Goal: Obtain resource: Obtain resource

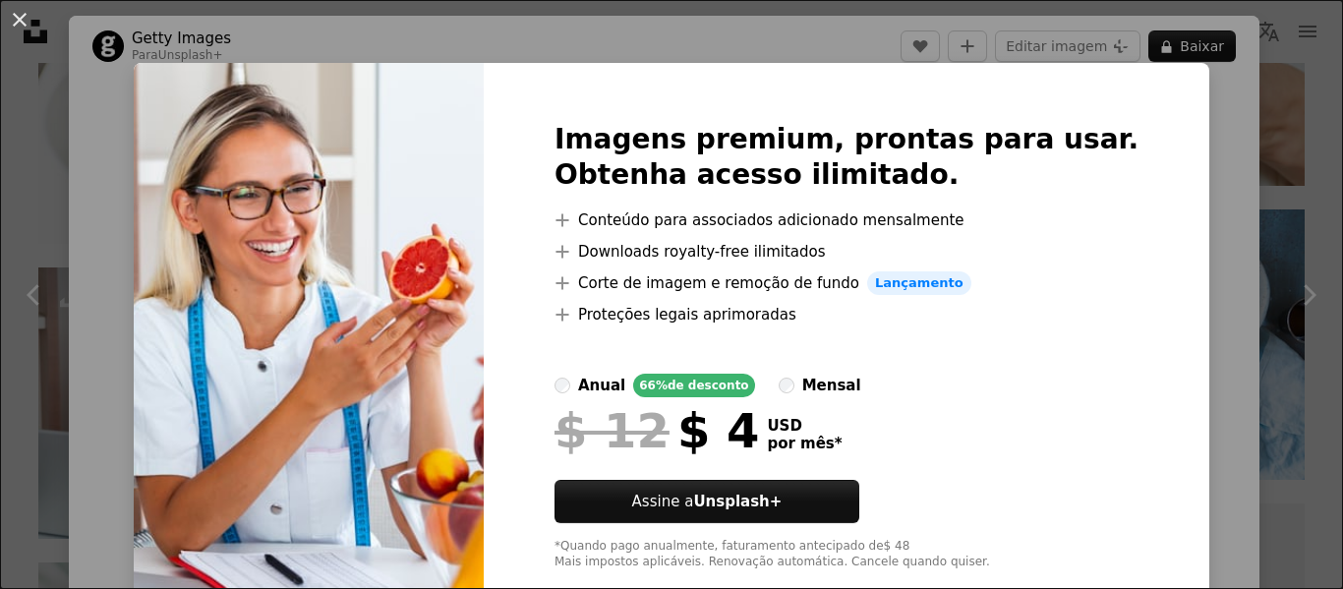
scroll to position [9043, 0]
click at [1210, 181] on div "An X shape Imagens premium, prontas para usar. Obtenha acesso ilimitado. A plus…" at bounding box center [671, 294] width 1343 height 589
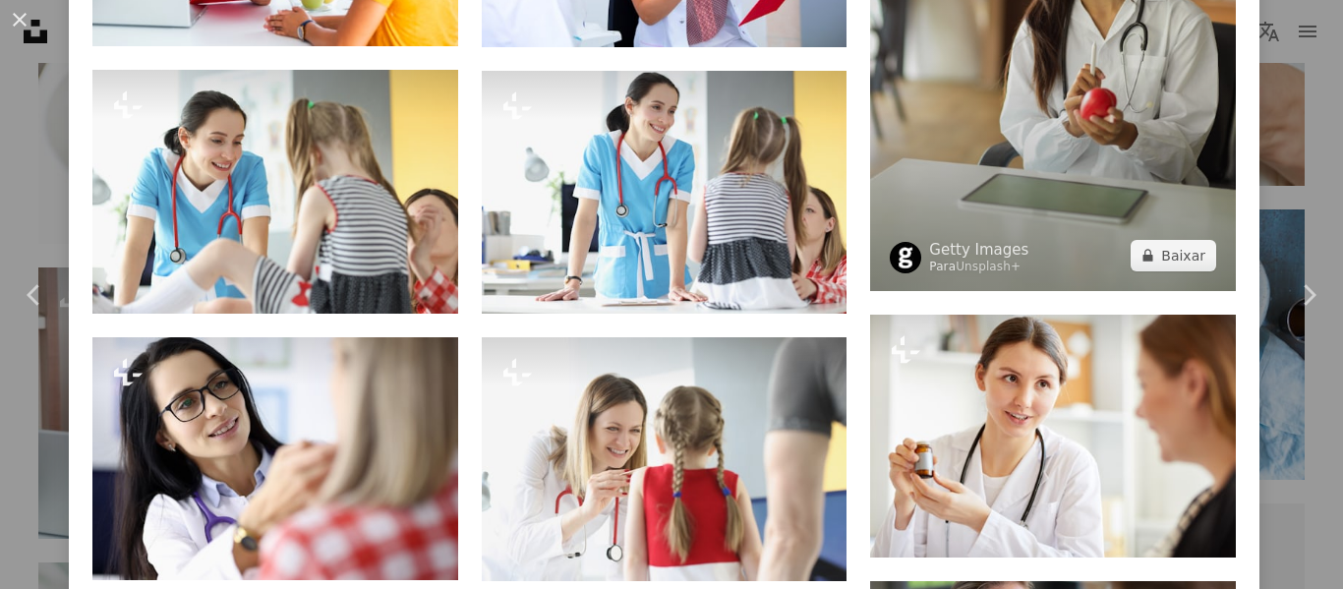
scroll to position [1966, 0]
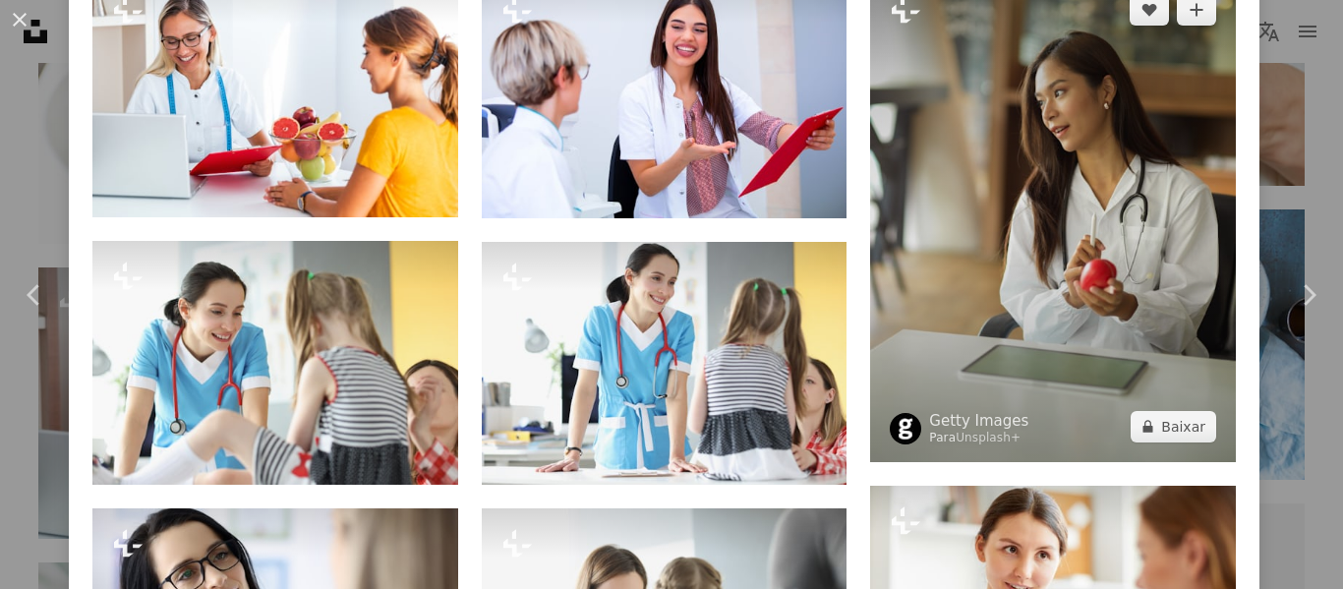
click at [1052, 160] on img at bounding box center [1053, 218] width 366 height 488
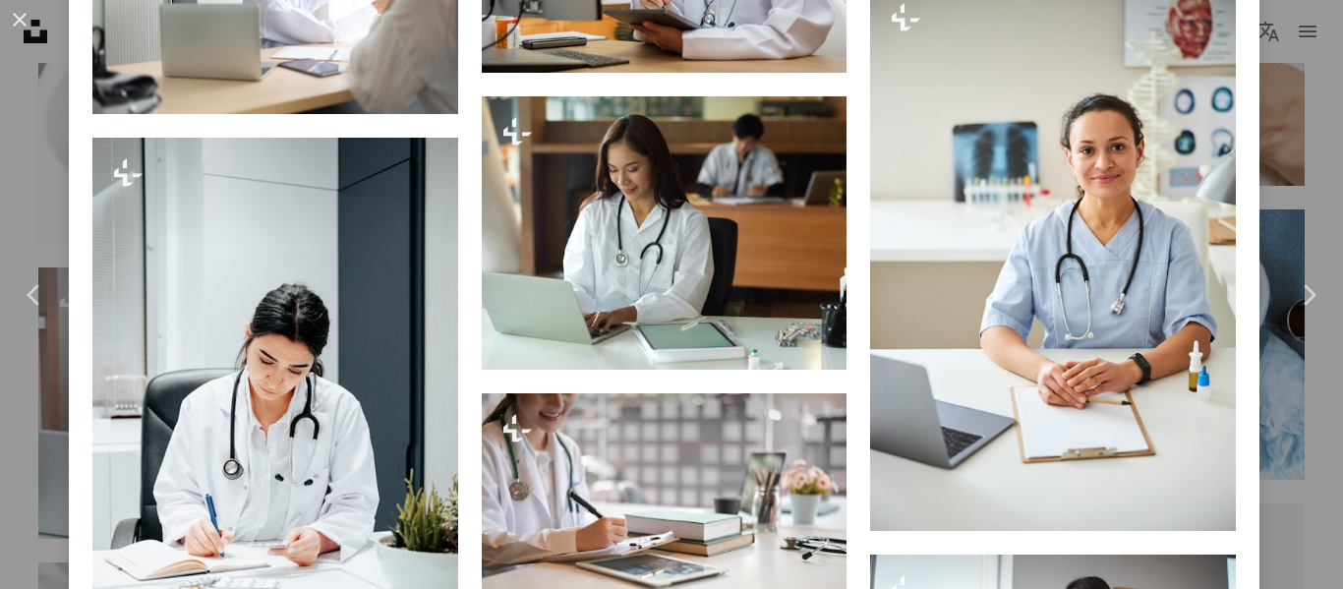
scroll to position [4205, 0]
